Goal: Information Seeking & Learning: Learn about a topic

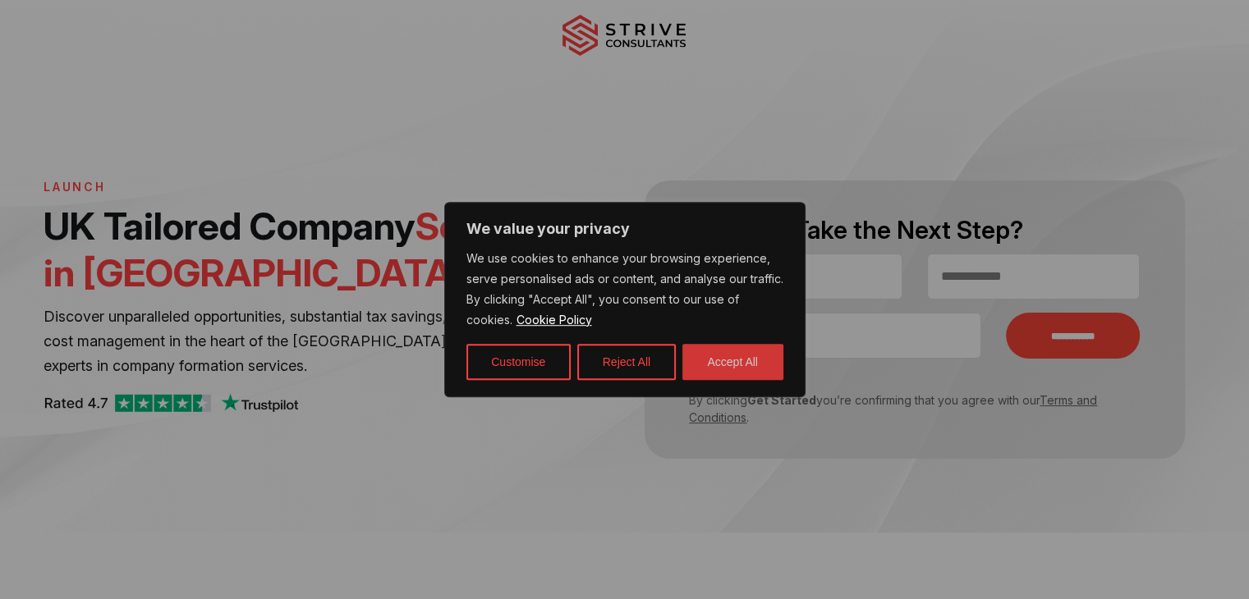
click at [741, 360] on button "Accept All" at bounding box center [732, 362] width 101 height 36
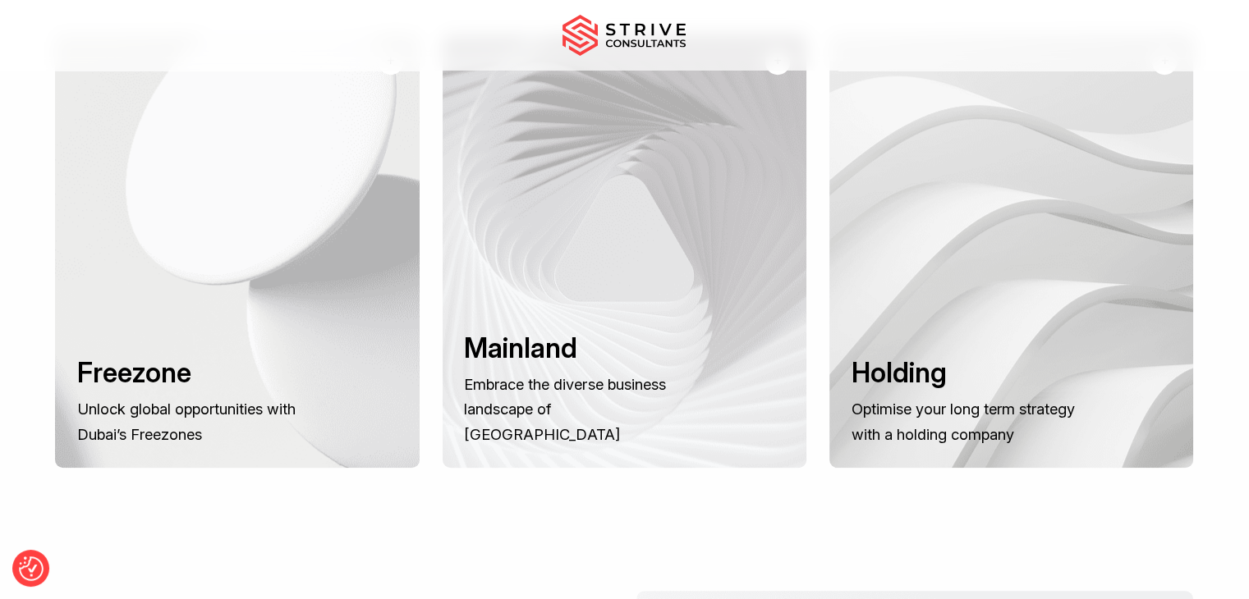
scroll to position [1255, 0]
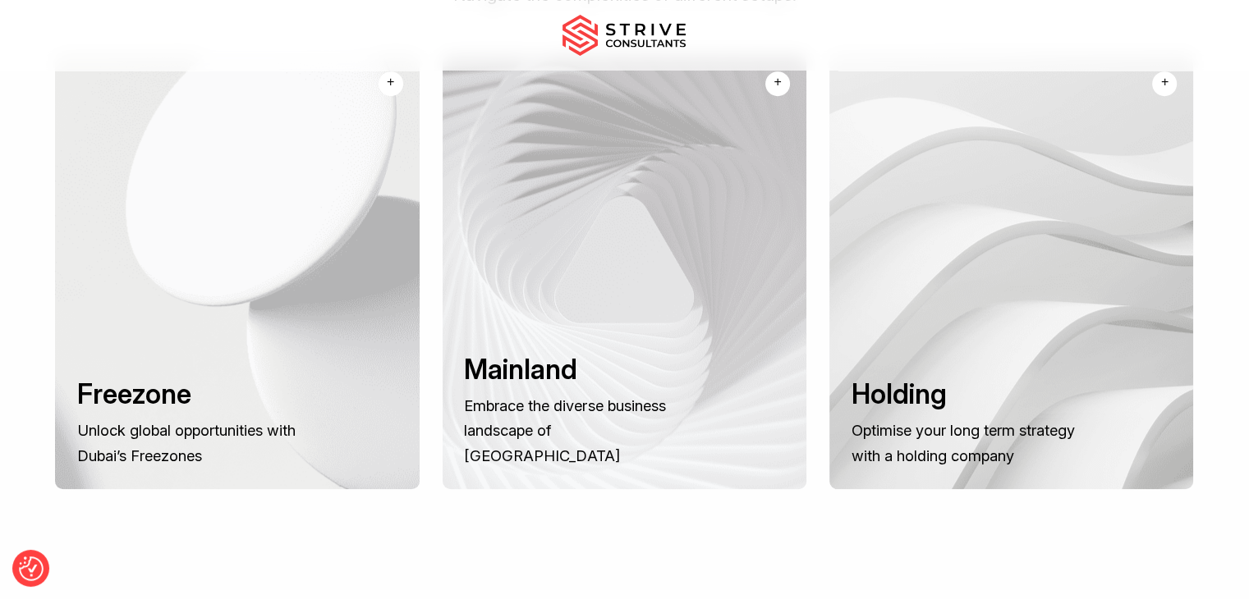
click at [986, 316] on div at bounding box center [1011, 272] width 364 height 434
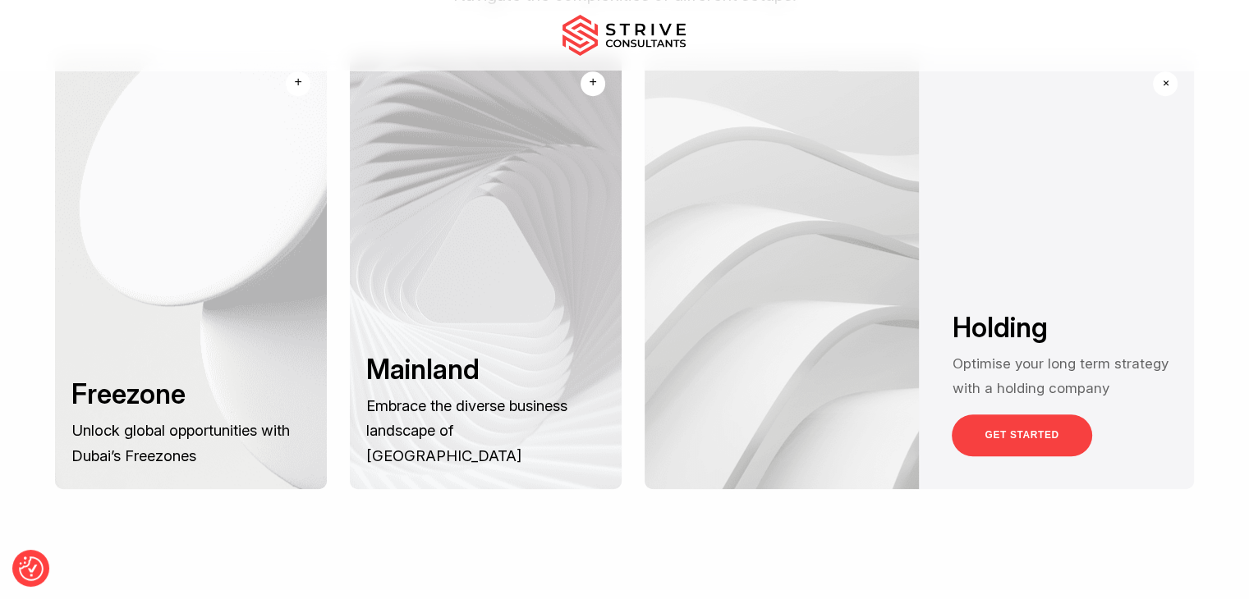
click at [991, 415] on link "GET STARTED" at bounding box center [1022, 436] width 140 height 42
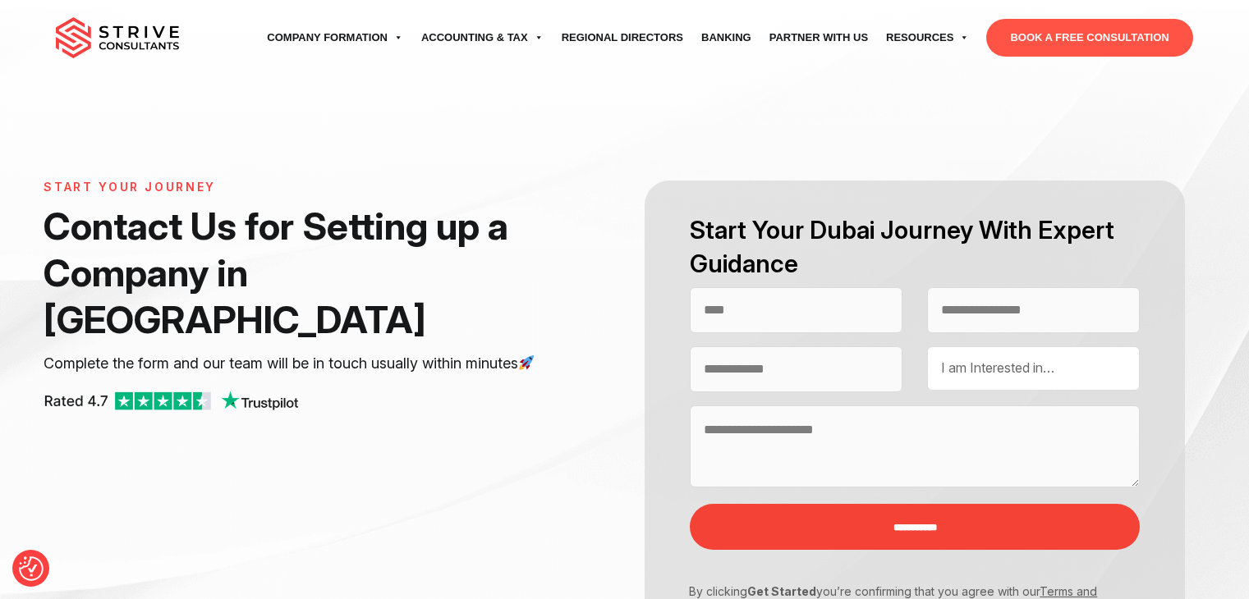
select select "Contact form"
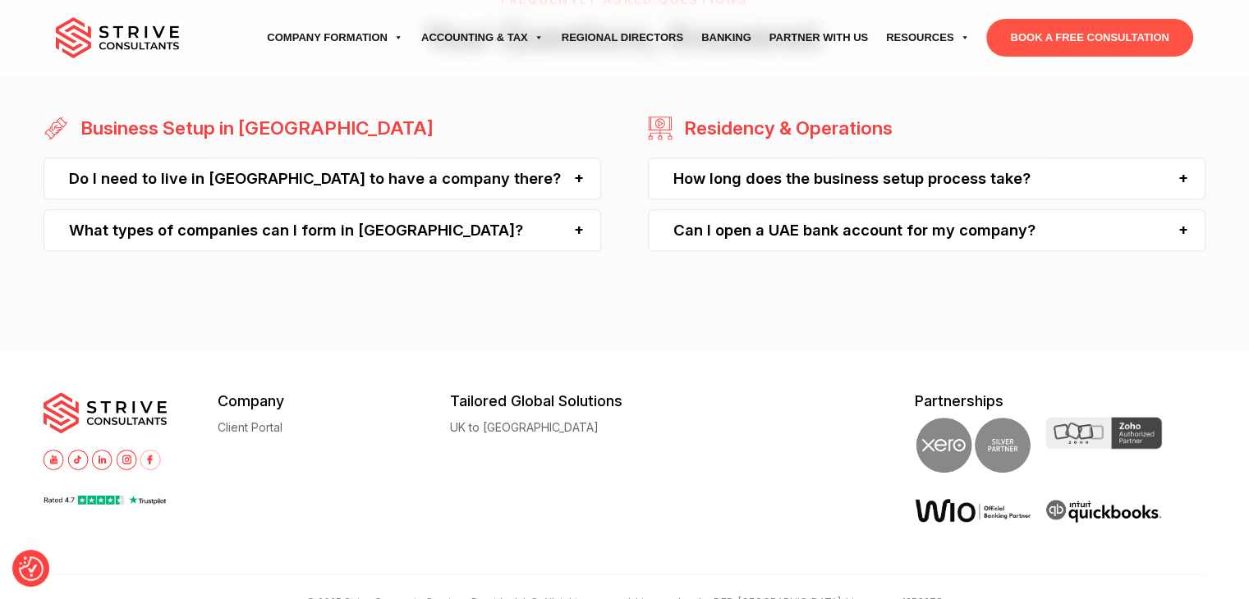
scroll to position [1670, 0]
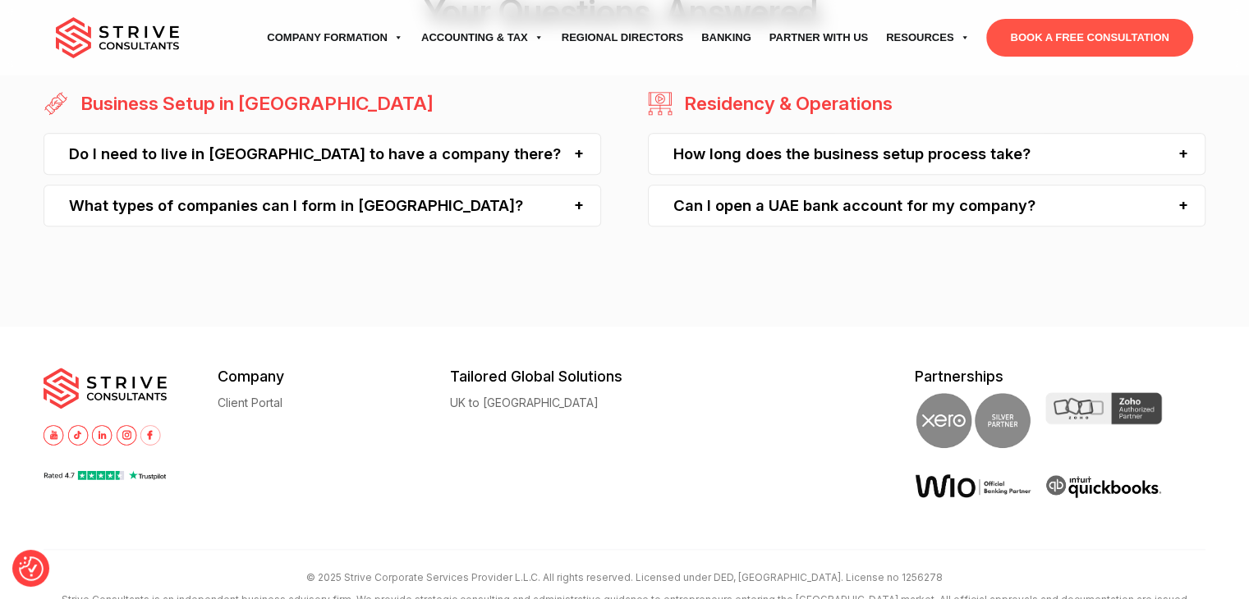
click at [1179, 152] on div "How long does the business setup process take?" at bounding box center [927, 154] width 558 height 42
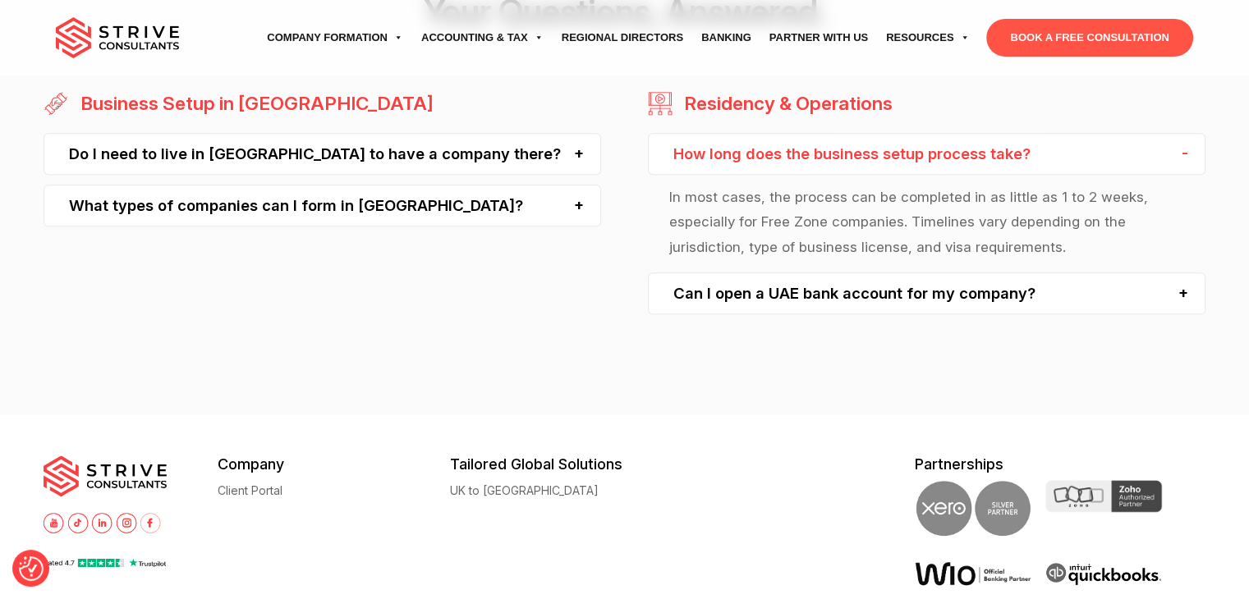
click at [1179, 152] on div "How long does the business setup process take?" at bounding box center [927, 154] width 558 height 42
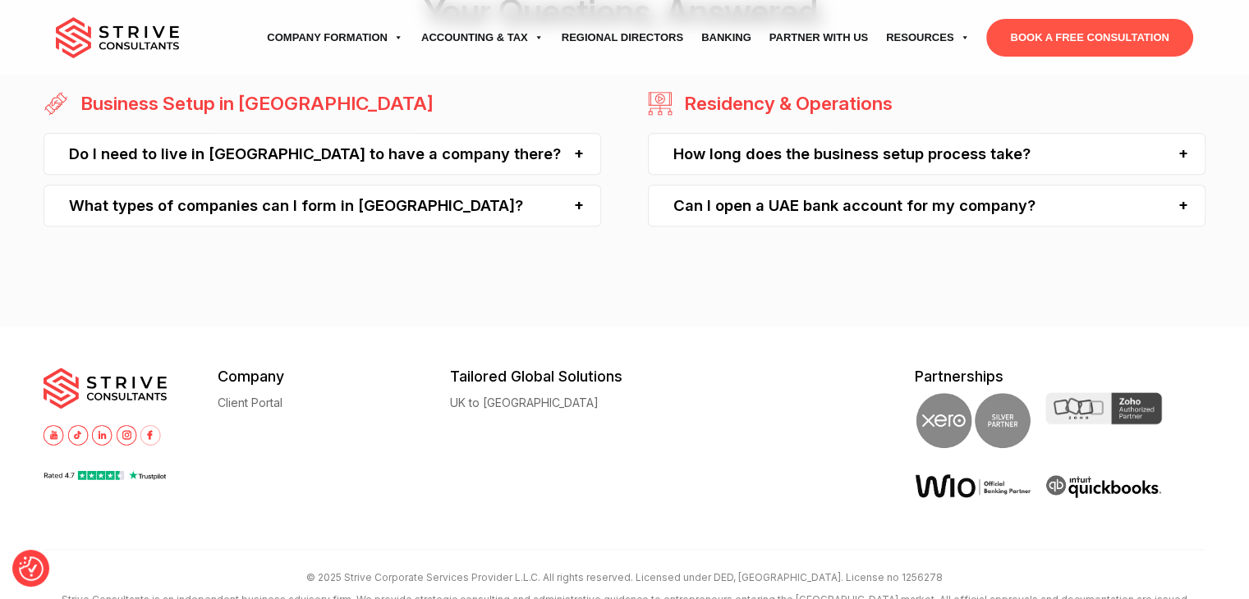
click at [573, 154] on div "Do I need to live in Dubai to have a company there?" at bounding box center [323, 154] width 558 height 42
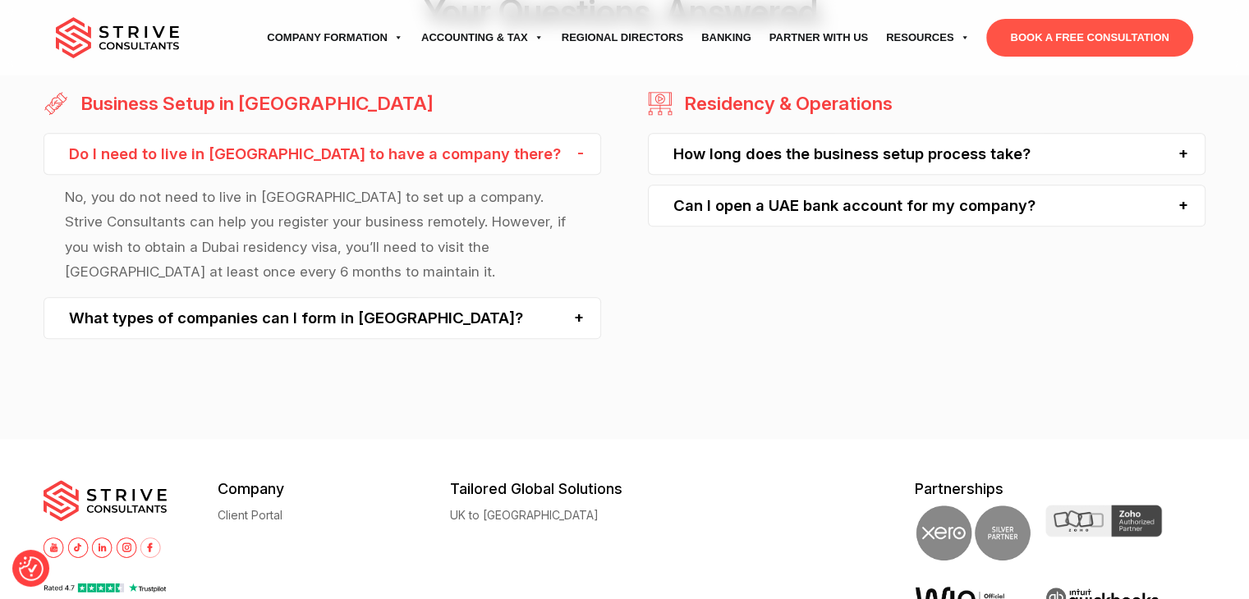
click at [577, 313] on div "What types of companies can I form in Dubai?" at bounding box center [323, 318] width 558 height 42
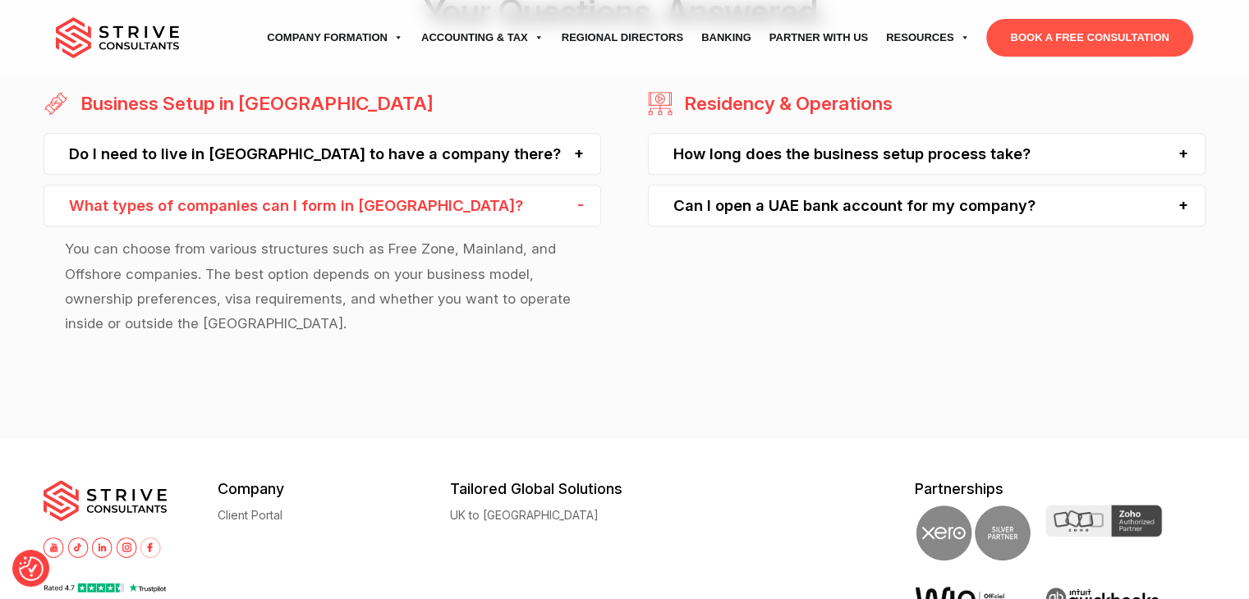
click at [581, 201] on div "What types of companies can I form in Dubai?" at bounding box center [323, 206] width 558 height 42
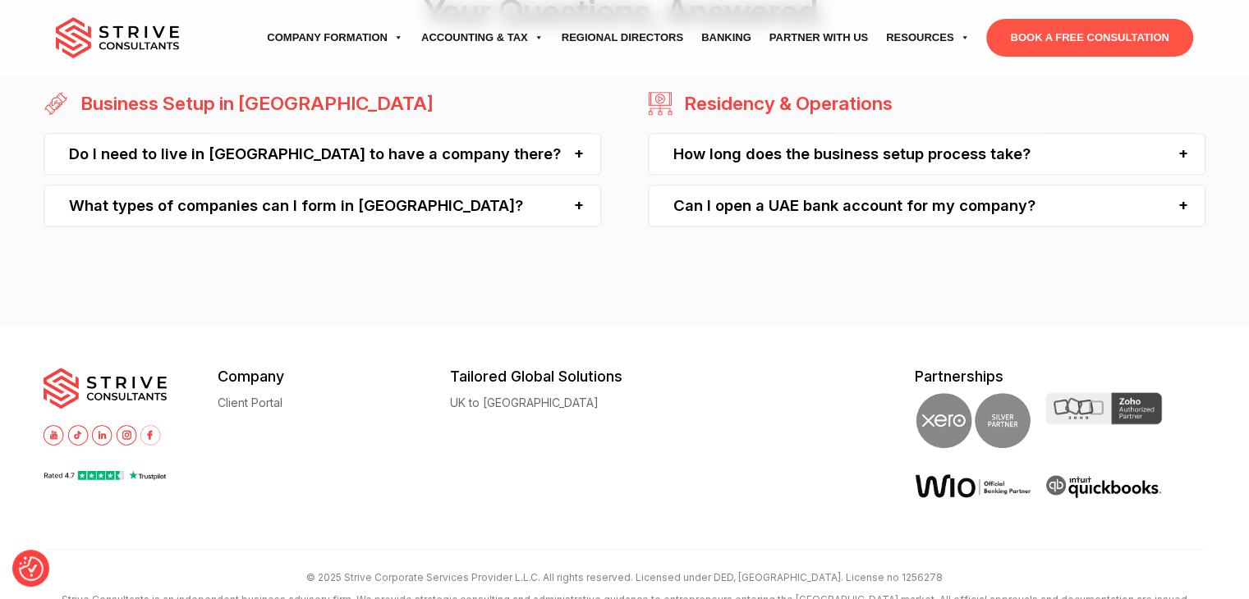
click at [581, 201] on div "What types of companies can I form in Dubai?" at bounding box center [323, 206] width 558 height 42
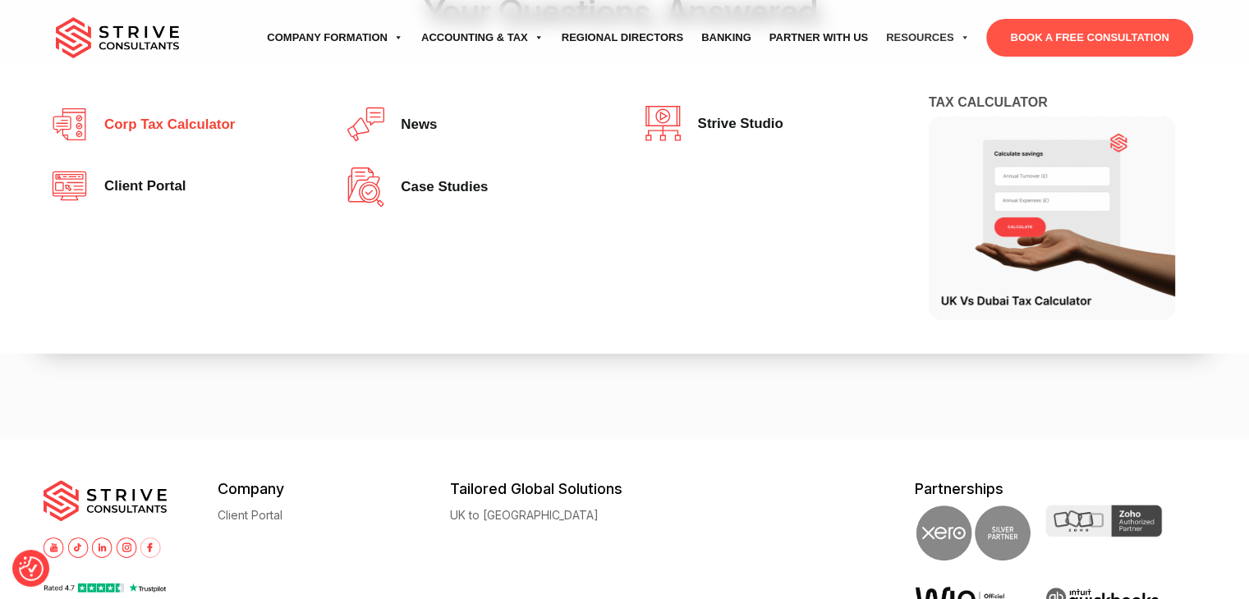
click at [223, 126] on span "Corp tax calculator" at bounding box center [165, 125] width 139 height 16
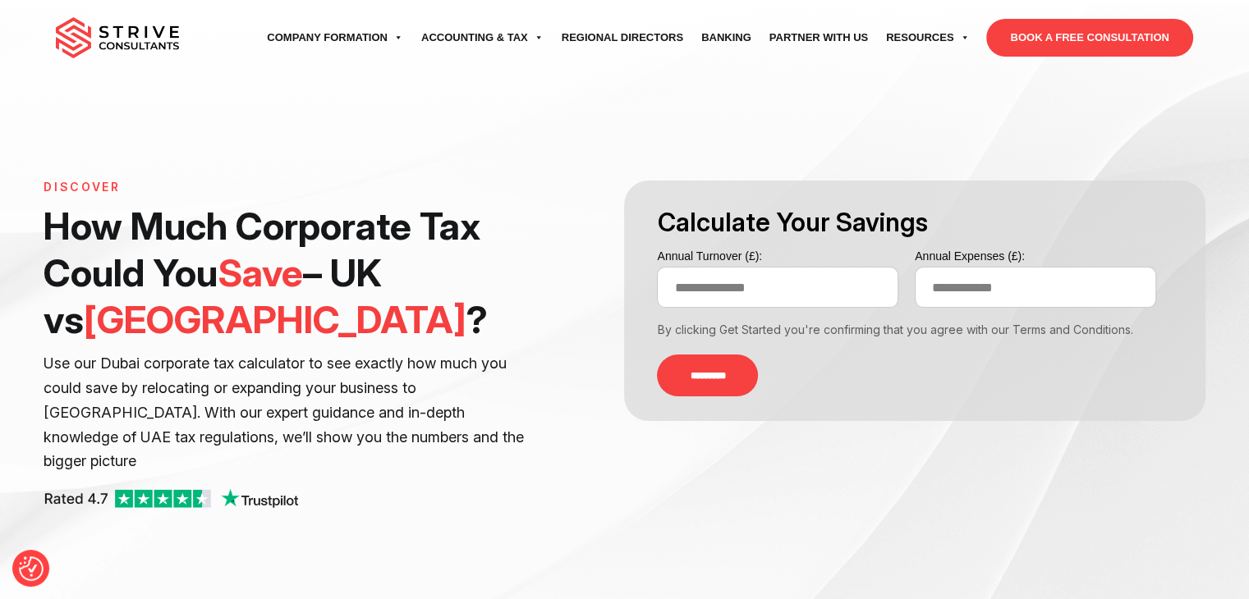
click at [810, 292] on input "Annual Turnover (£):" at bounding box center [777, 287] width 241 height 41
type input "*******"
click at [995, 290] on input "Annual Expenses (£):" at bounding box center [1035, 287] width 241 height 41
type input "*******"
click at [686, 369] on input "*********" at bounding box center [707, 376] width 101 height 42
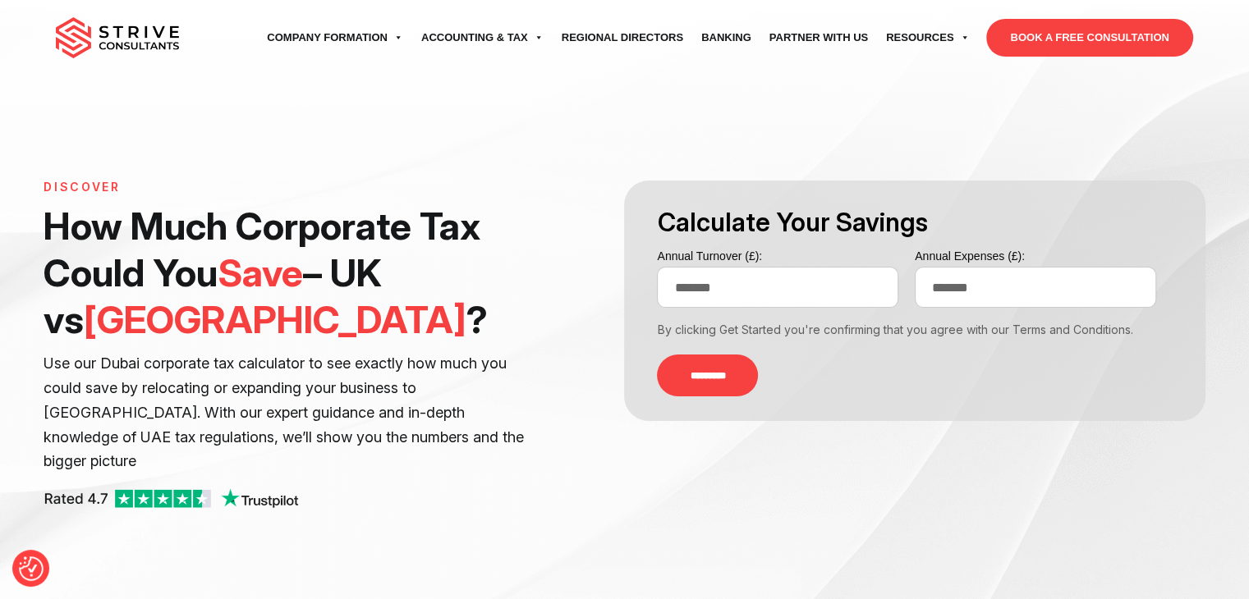
type input "******"
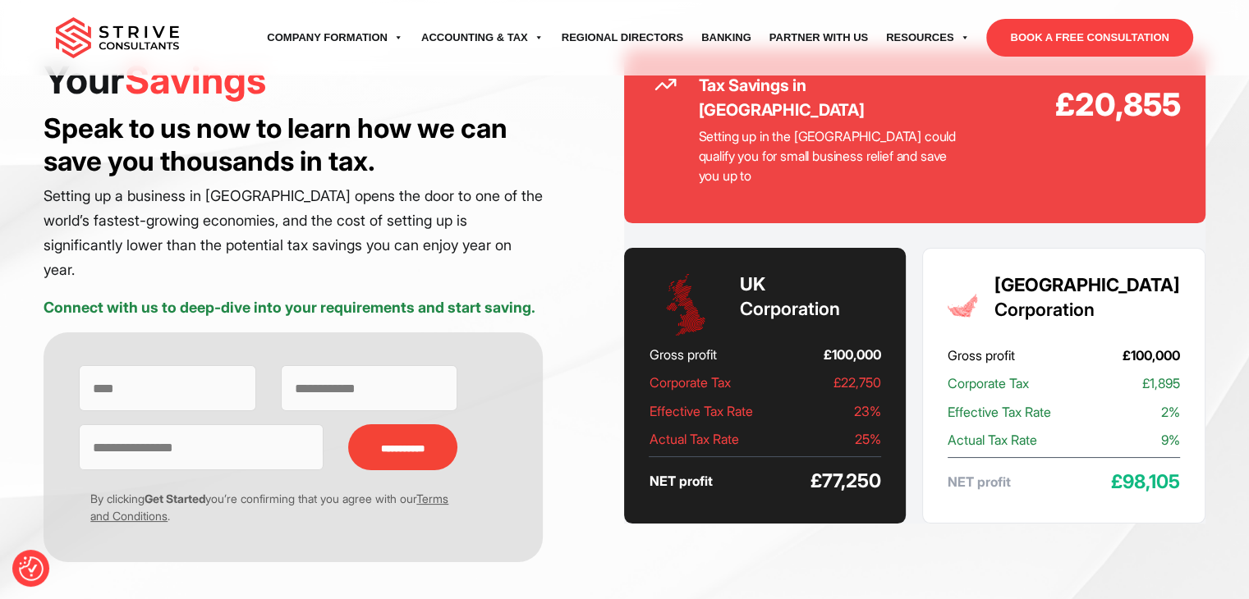
scroll to position [97, 0]
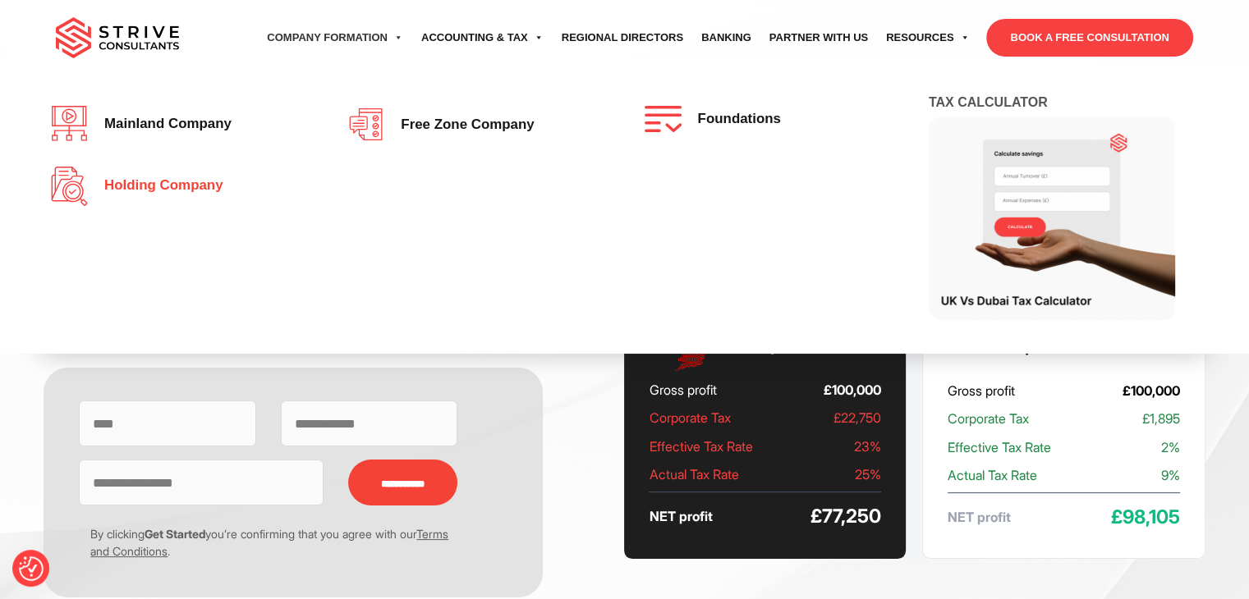
click at [158, 174] on link "Holding Company" at bounding box center [179, 186] width 257 height 39
click at [172, 193] on span "Holding Company" at bounding box center [159, 186] width 127 height 16
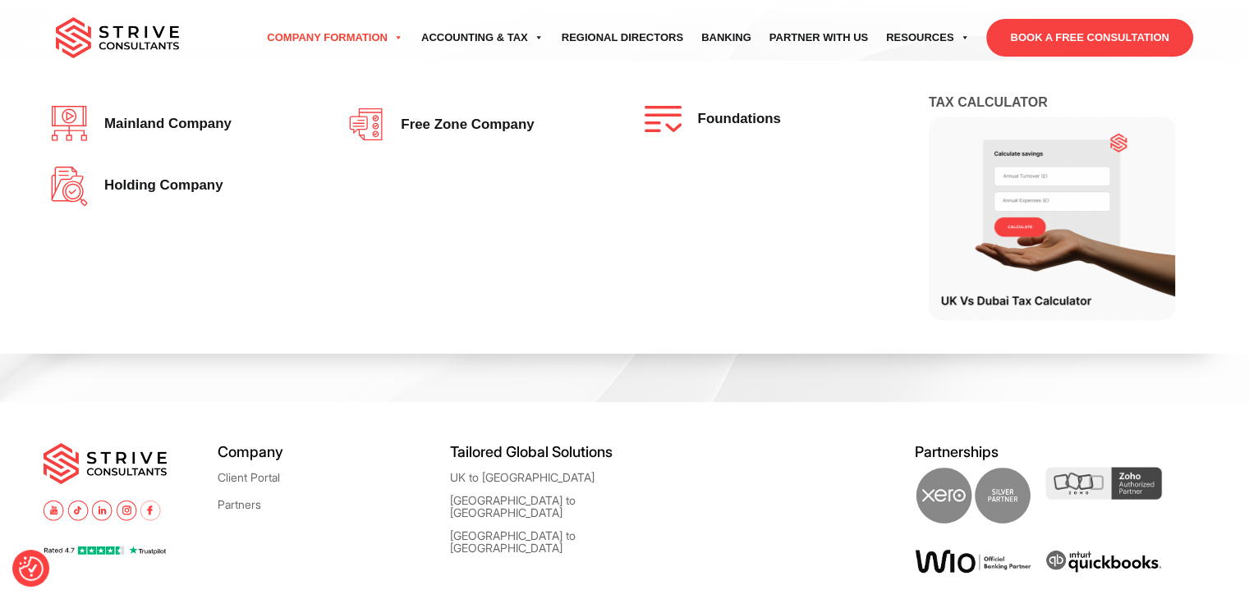
click at [370, 32] on link "Company Formation" at bounding box center [335, 38] width 154 height 46
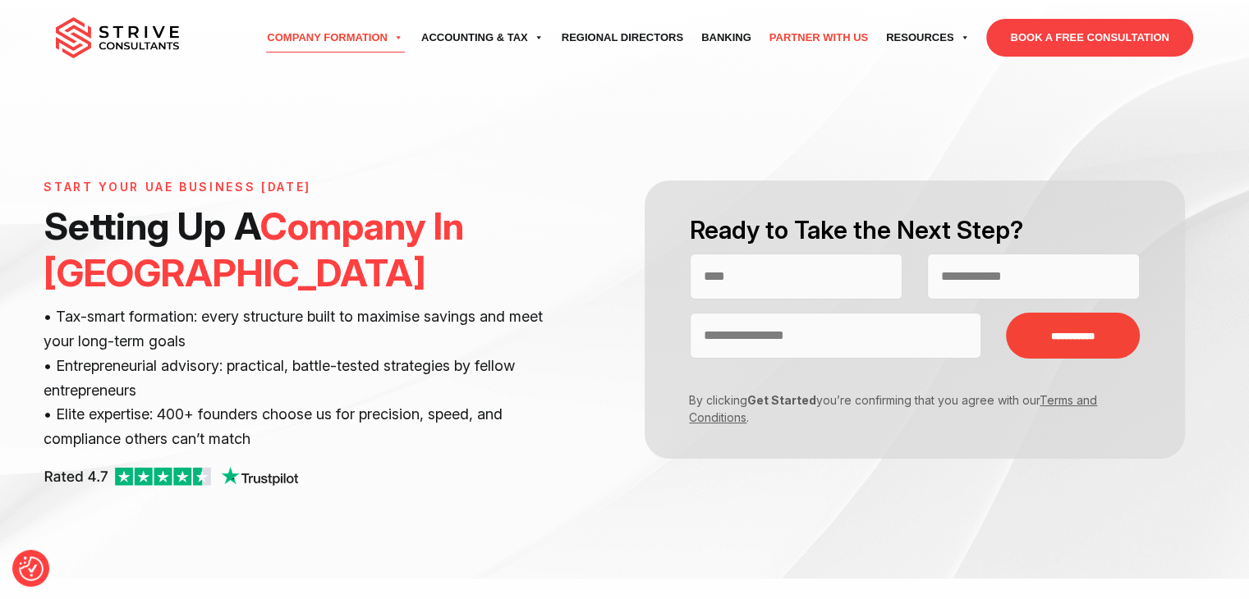
click at [789, 36] on link "Partner with Us" at bounding box center [818, 38] width 117 height 46
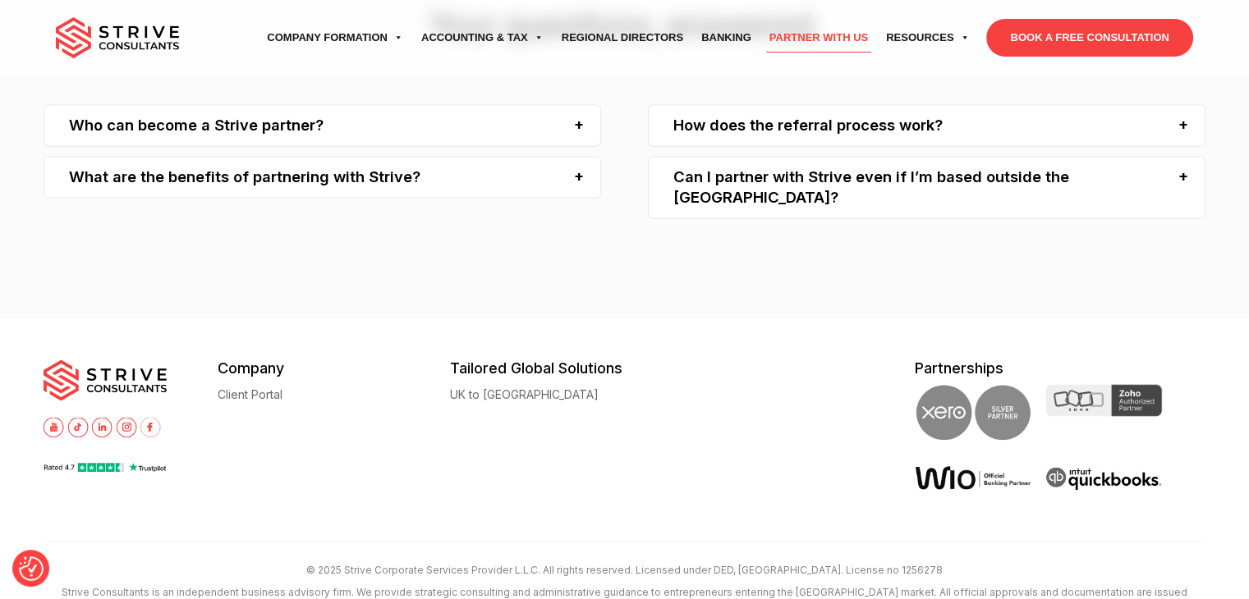
scroll to position [2798, 0]
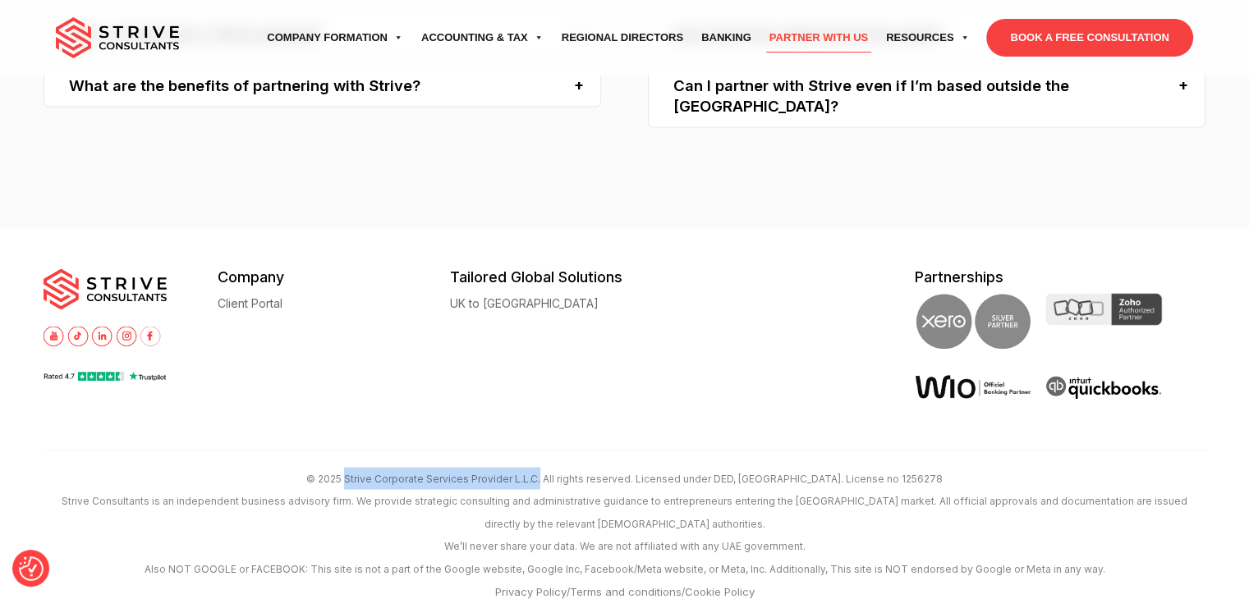
drag, startPoint x: 393, startPoint y: 456, endPoint x: 583, endPoint y: 456, distance: 189.7
click at [583, 467] on p "© 2025 Strive Corporate Services Provider L.L.C. All rights reserved. Licensed …" at bounding box center [625, 478] width 1162 height 22
copy p "Strive Corporate Services Provider L.L.C."
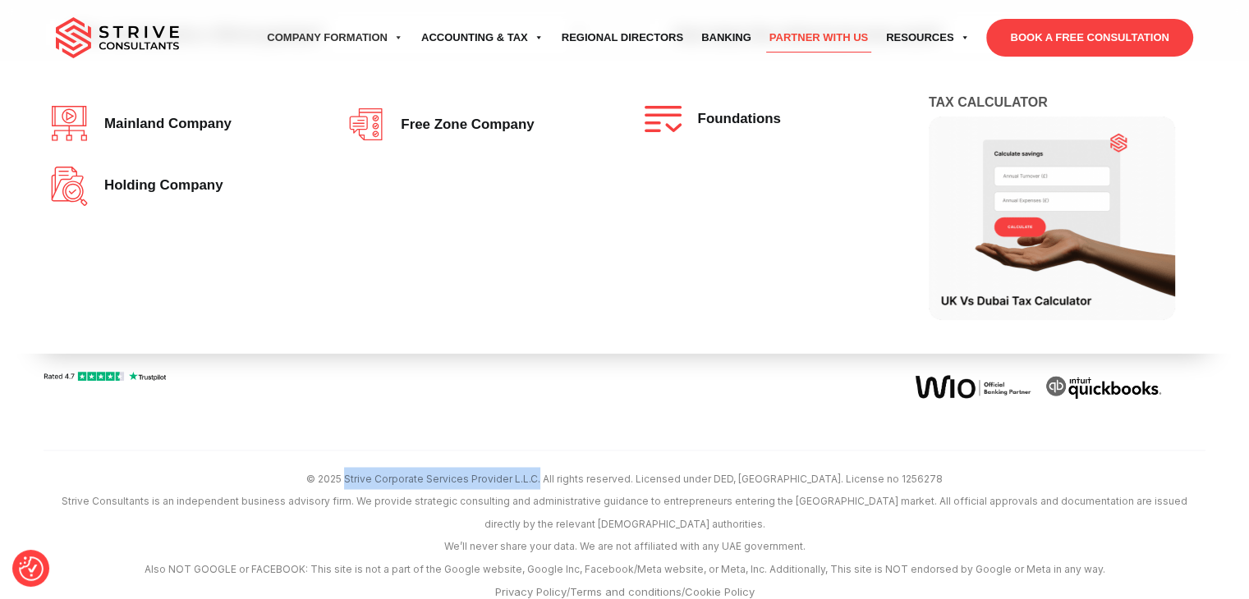
copy p "Strive Corporate Services Provider L.L.C."
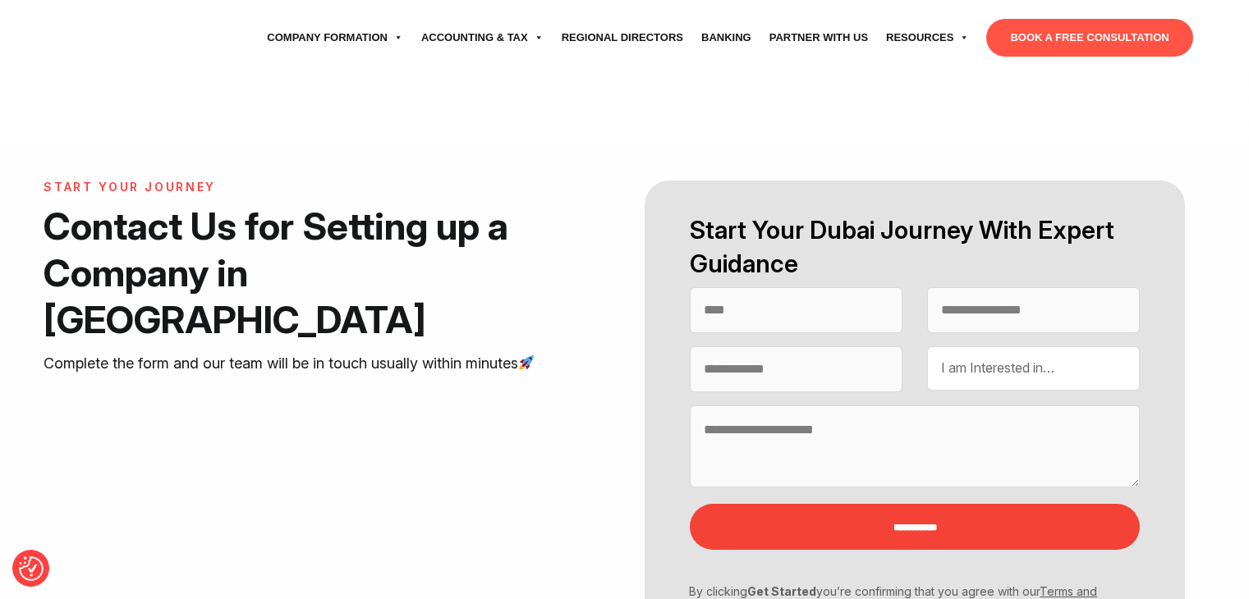
select select "Contact form"
